Goal: Task Accomplishment & Management: Manage account settings

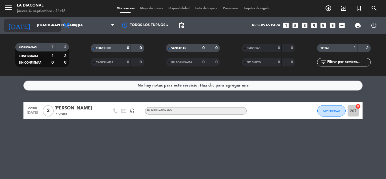
click at [56, 24] on icon "arrow_drop_down" at bounding box center [56, 25] width 7 height 7
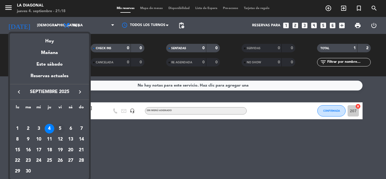
click at [62, 129] on div "5" at bounding box center [60, 129] width 10 height 10
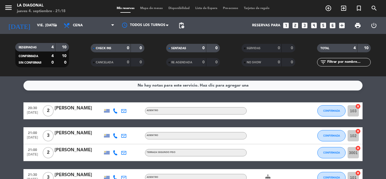
scroll to position [28, 0]
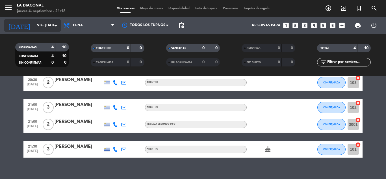
click at [57, 28] on icon "arrow_drop_down" at bounding box center [56, 25] width 7 height 7
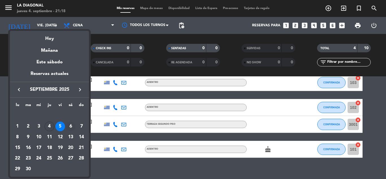
click at [71, 127] on div "6" at bounding box center [71, 127] width 10 height 10
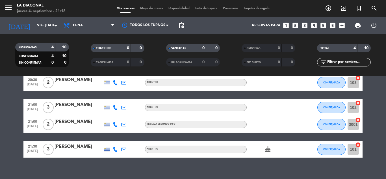
type input "sáb. [DATE]"
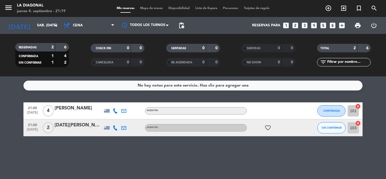
click at [354, 128] on input "103" at bounding box center [353, 127] width 11 height 11
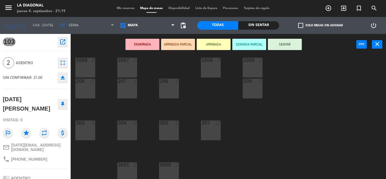
scroll to position [113, 0]
click at [174, 166] on div "2" at bounding box center [178, 163] width 9 height 5
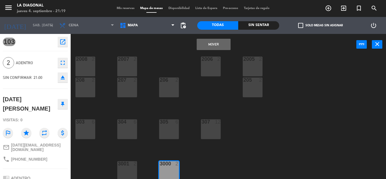
click at [220, 41] on button "Mover" at bounding box center [214, 44] width 34 height 11
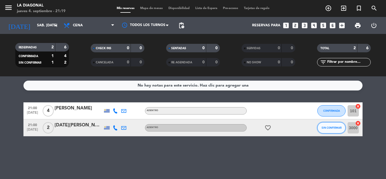
click at [328, 129] on button "SIN CONFIRMAR" at bounding box center [332, 127] width 28 height 11
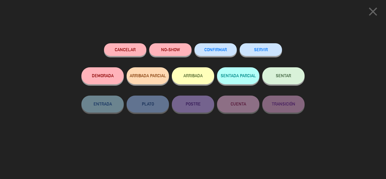
click at [218, 51] on span "CONFIRMAR" at bounding box center [216, 49] width 23 height 5
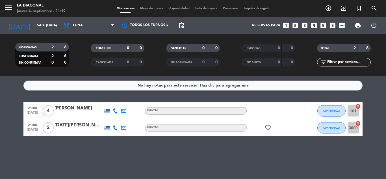
click at [268, 127] on icon "favorite_border" at bounding box center [268, 127] width 7 height 7
click at [275, 150] on div "No hay notas para este servicio. Haz clic para agregar una 21:00 [DATE] 4 [PERS…" at bounding box center [193, 127] width 386 height 103
